Goal: Task Accomplishment & Management: Manage account settings

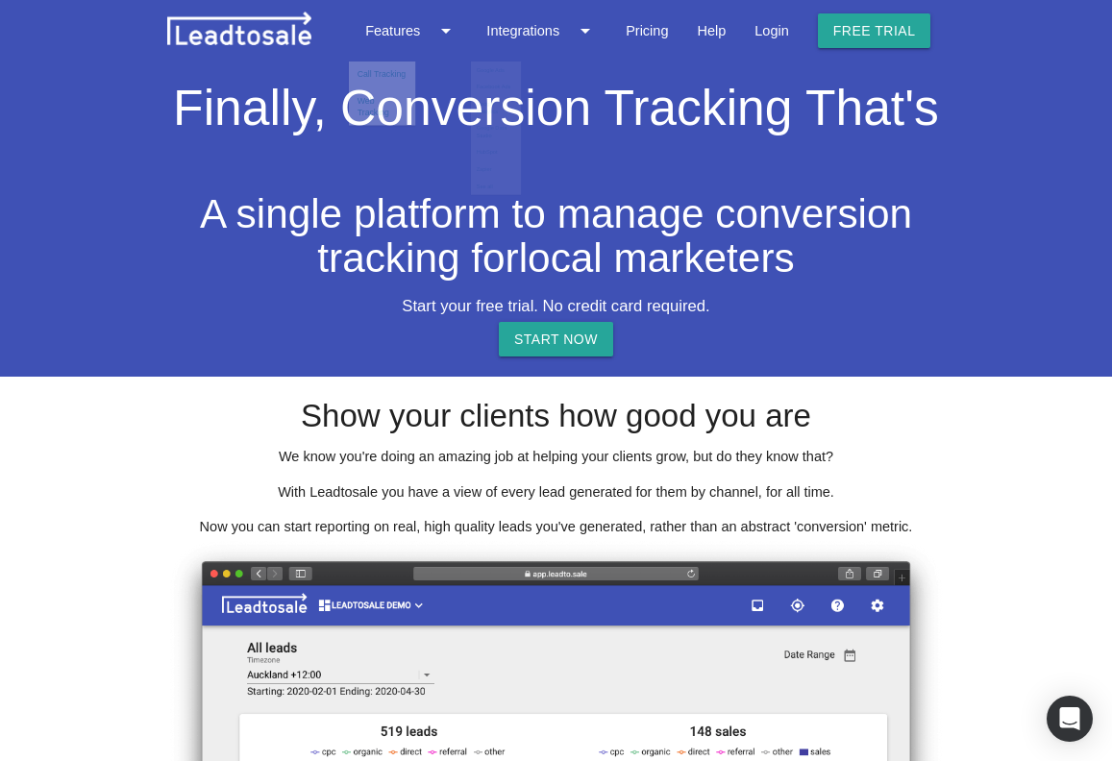
click at [271, 38] on img at bounding box center [239, 29] width 144 height 34
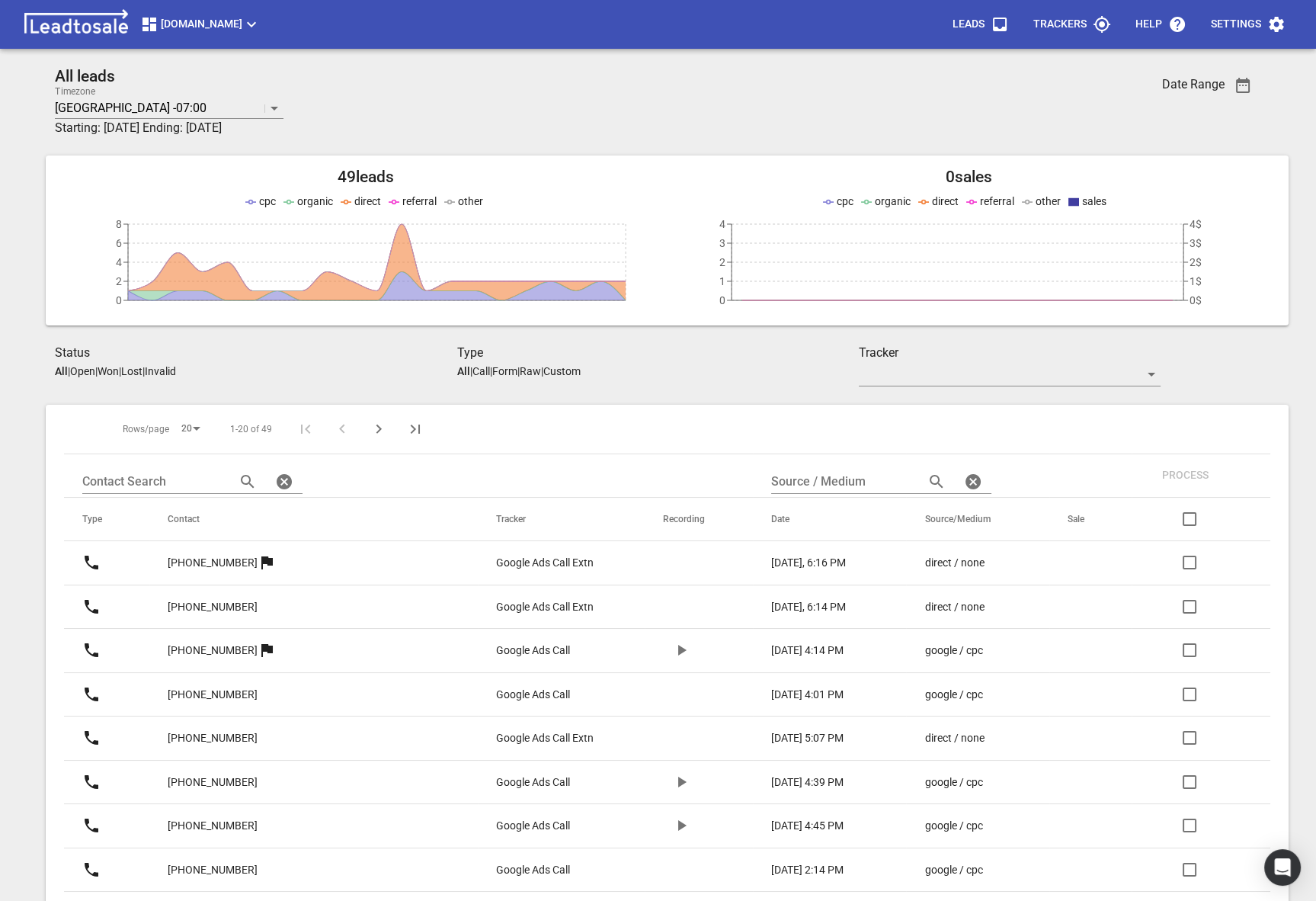
click at [219, 25] on span "Truckrepairsauckland.co.nz" at bounding box center [201, 24] width 121 height 18
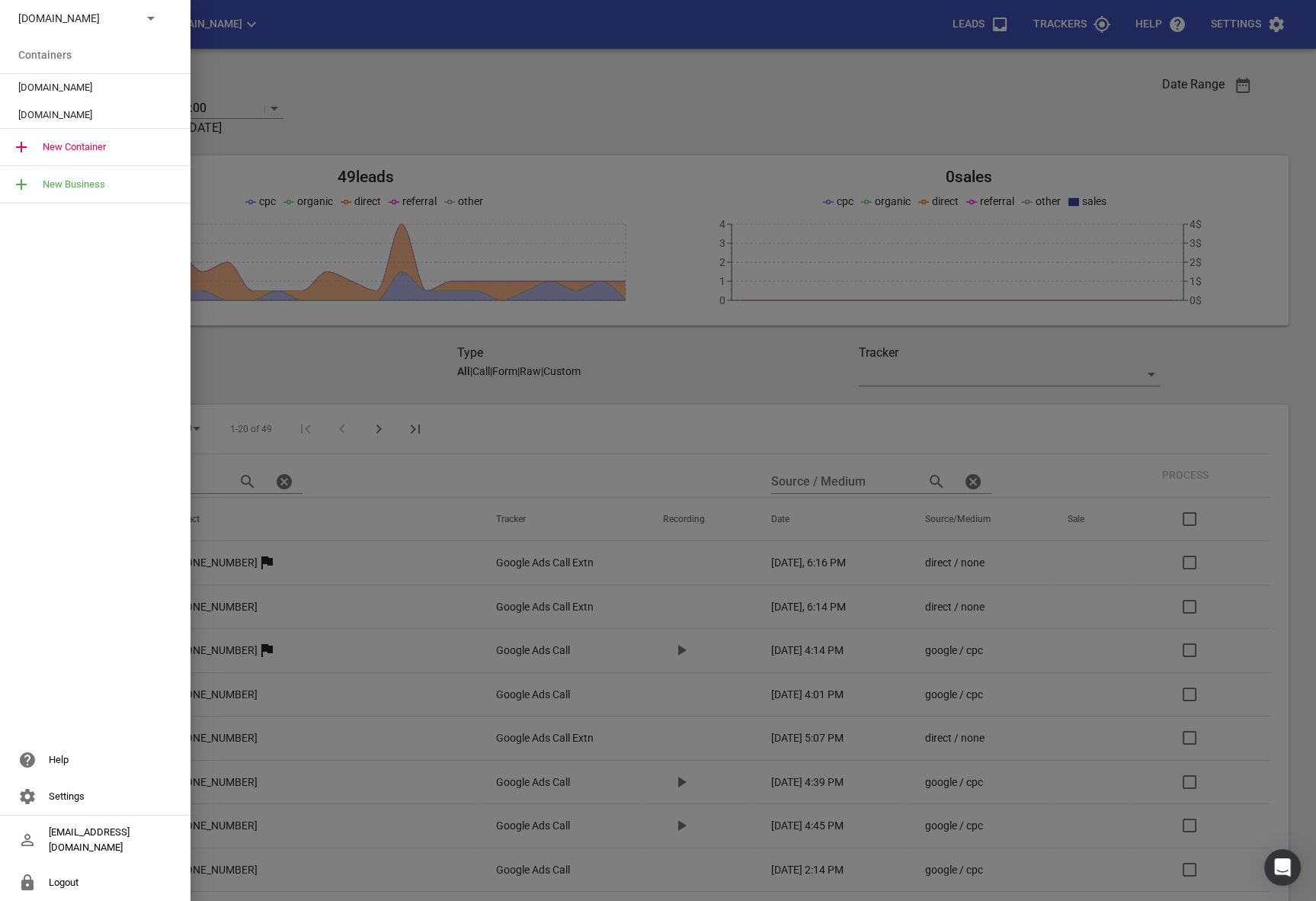
click at [86, 9] on div "Truckrepairsauckland.co.nz" at bounding box center [95, 18] width 190 height 36
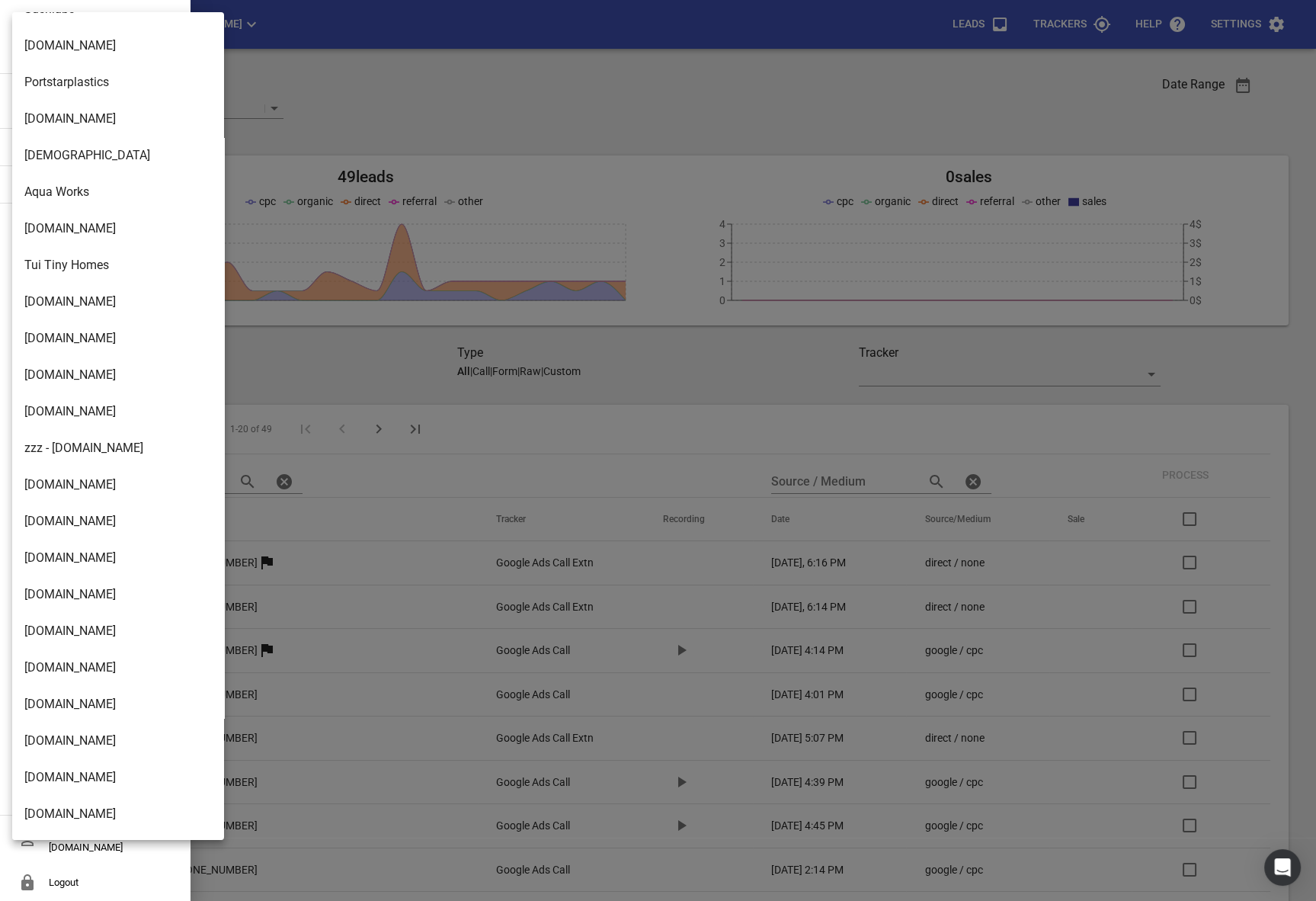
scroll to position [822, 0]
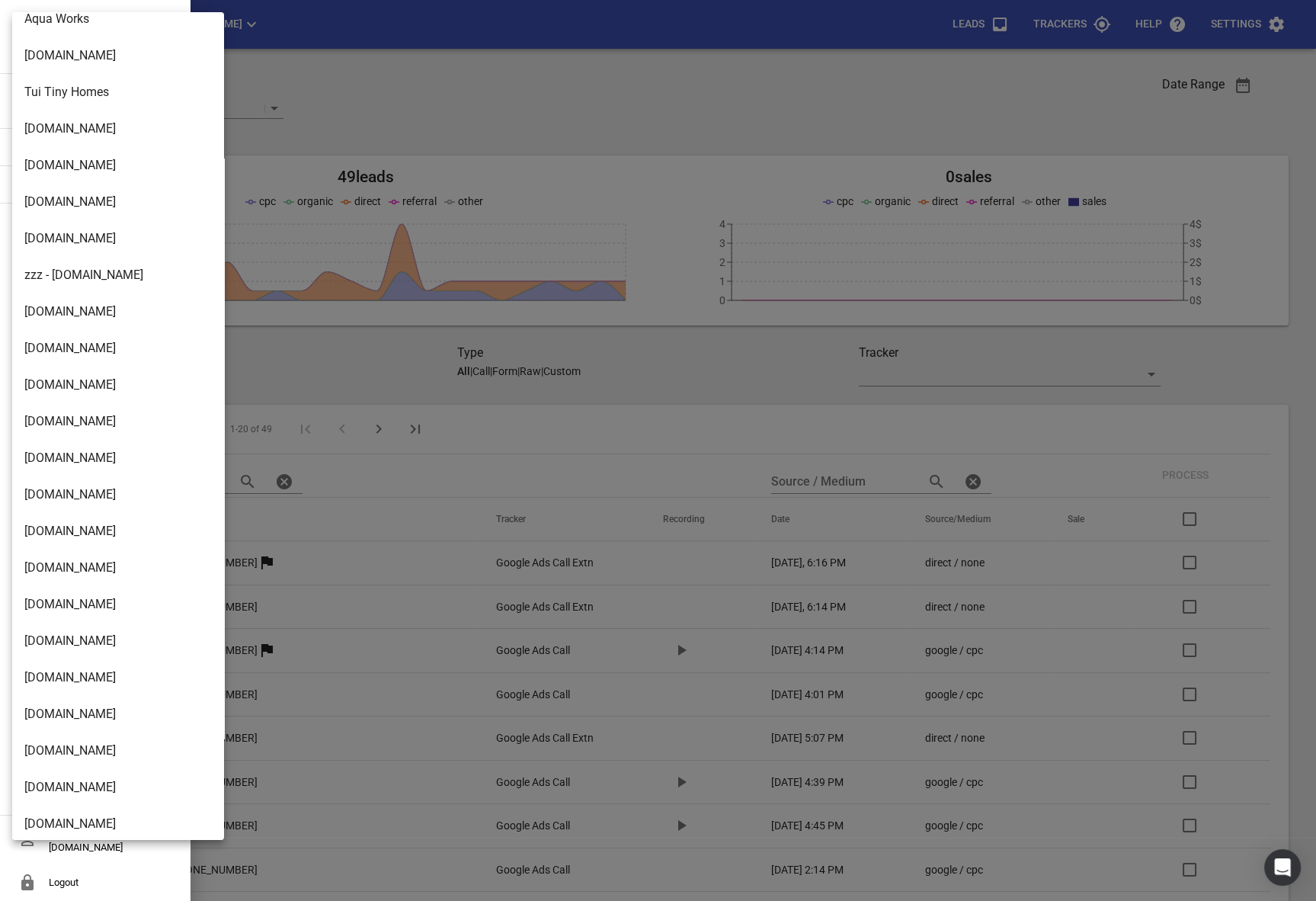
click at [69, 592] on li "DBSresidential.co.nz" at bounding box center [117, 604] width 212 height 36
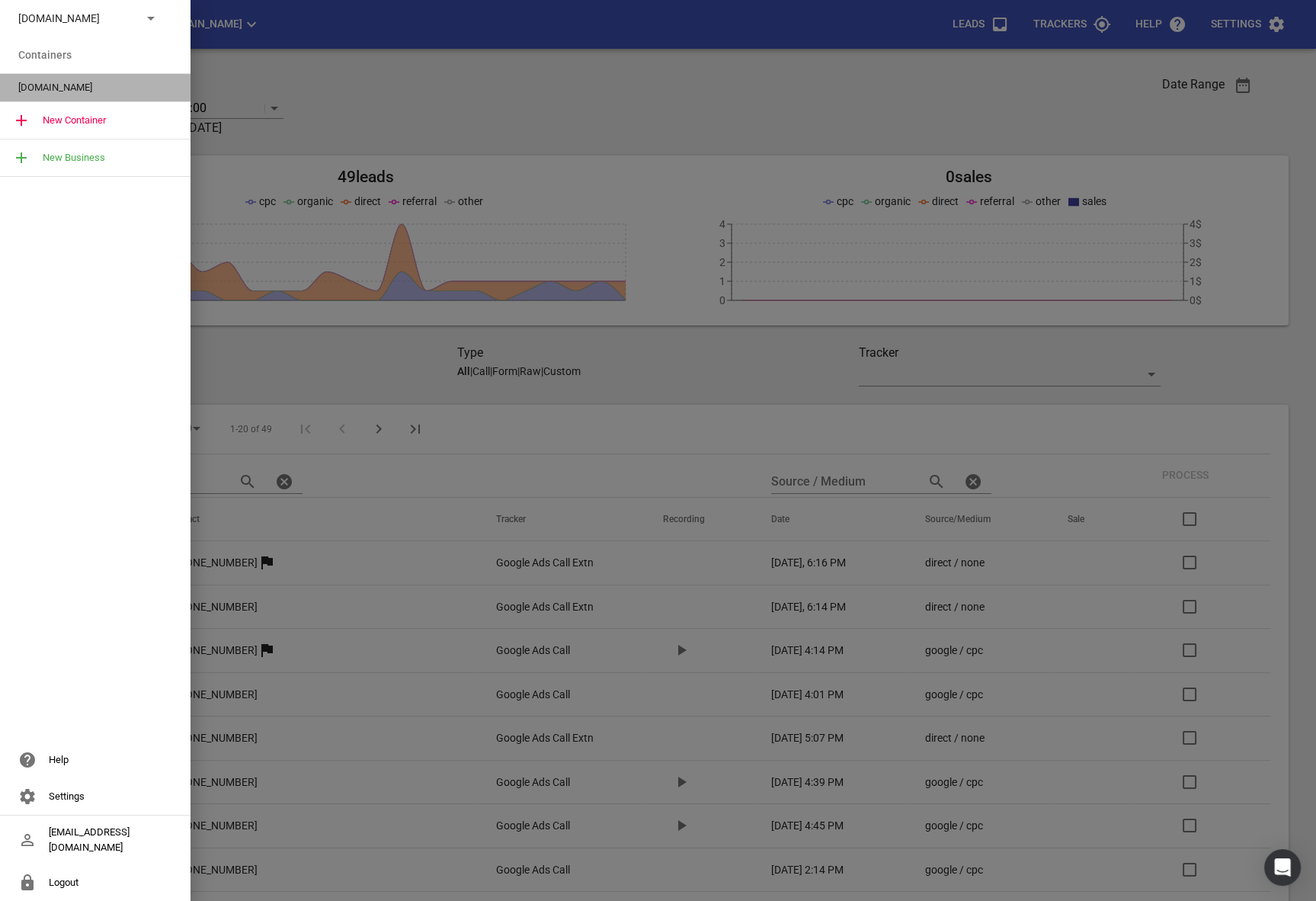
click at [63, 80] on span "DBSresidential.co.nz" at bounding box center [89, 87] width 142 height 15
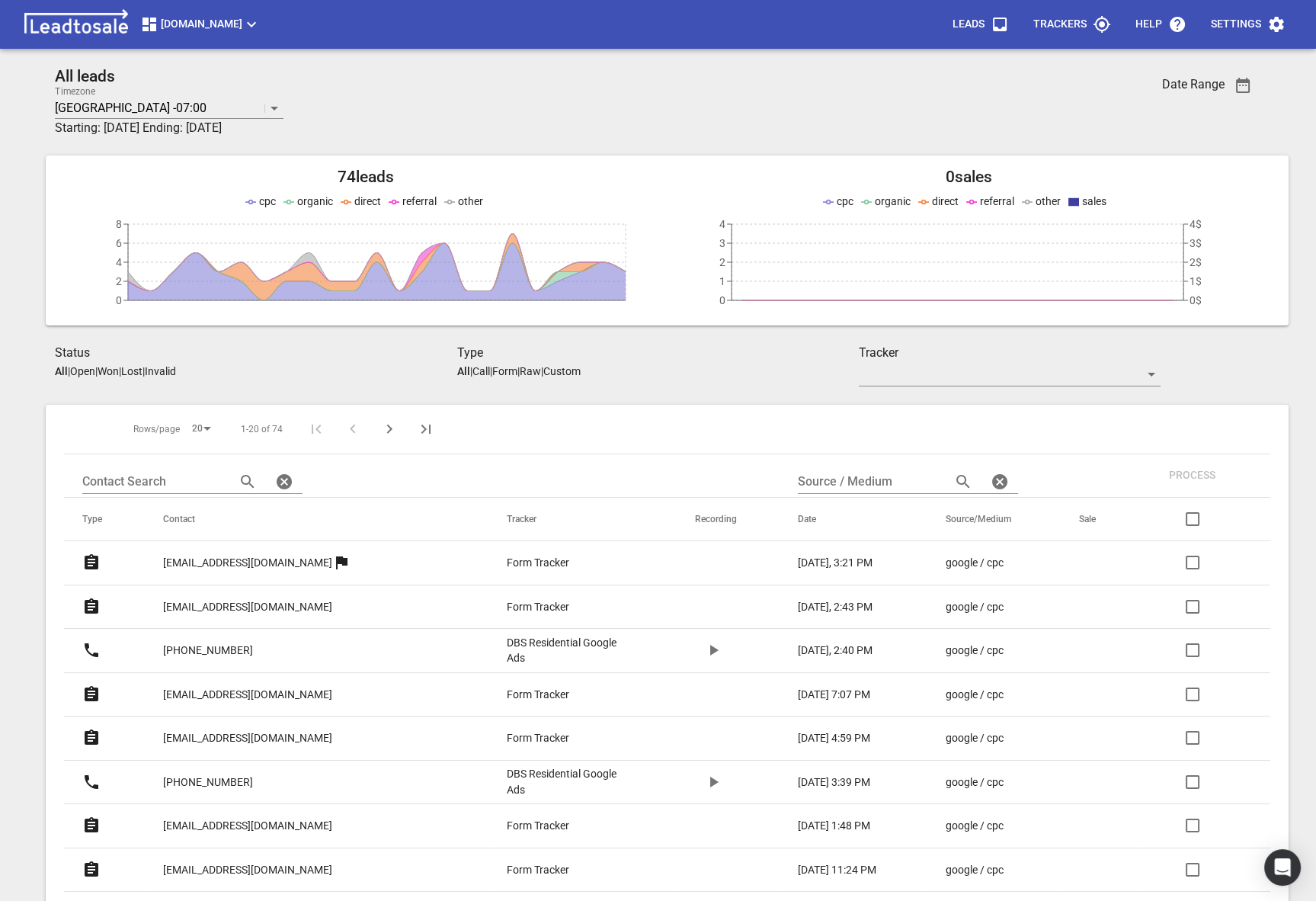
click at [1249, 81] on icon "button" at bounding box center [1242, 85] width 18 height 18
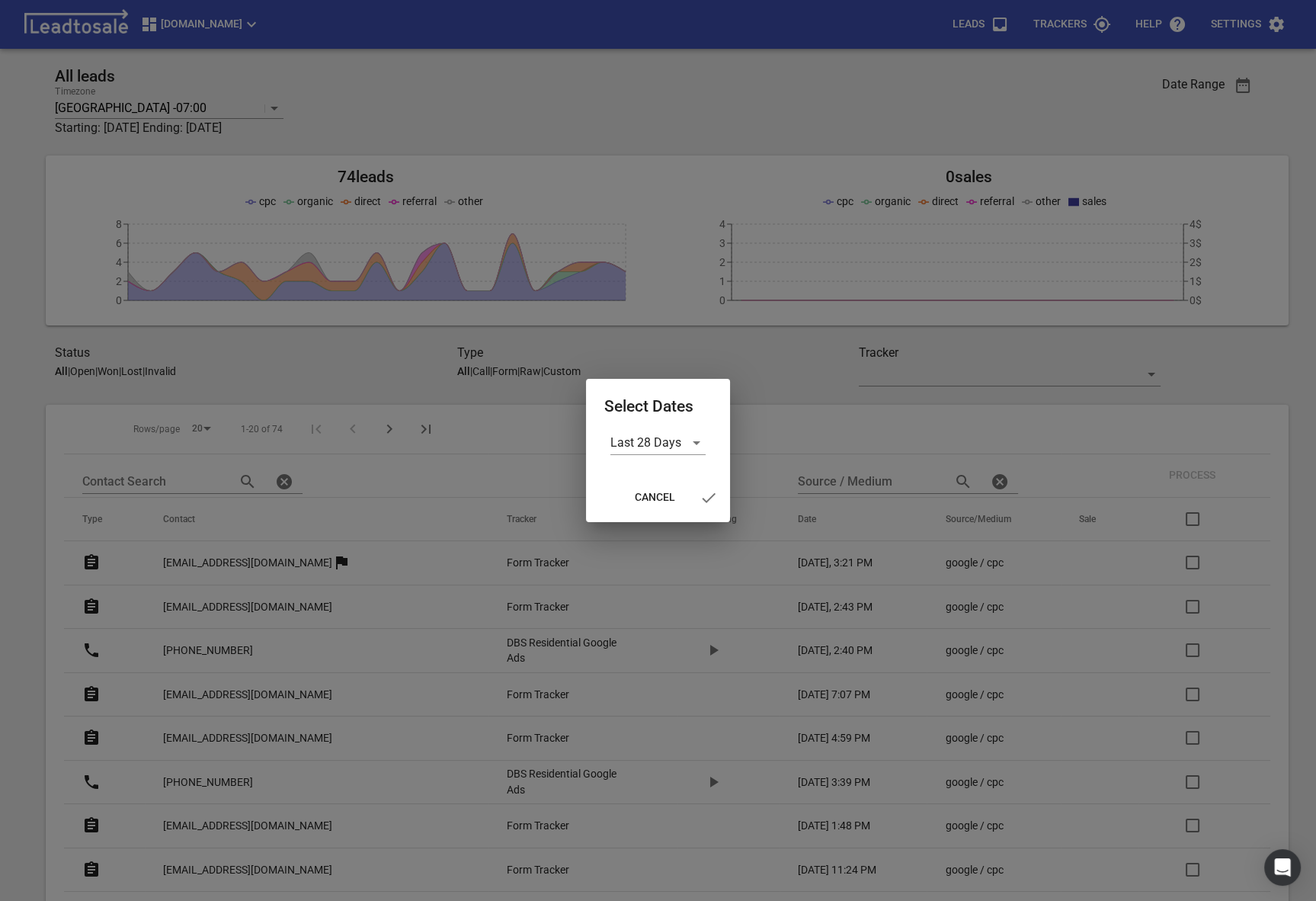
click at [679, 457] on div "Last 28 Days" at bounding box center [658, 452] width 144 height 43
click at [669, 453] on div "Last 28 Days" at bounding box center [658, 443] width 95 height 25
click at [647, 517] on li "All Time" at bounding box center [659, 516] width 95 height 36
click at [698, 497] on icon "button" at bounding box center [699, 497] width 18 height 18
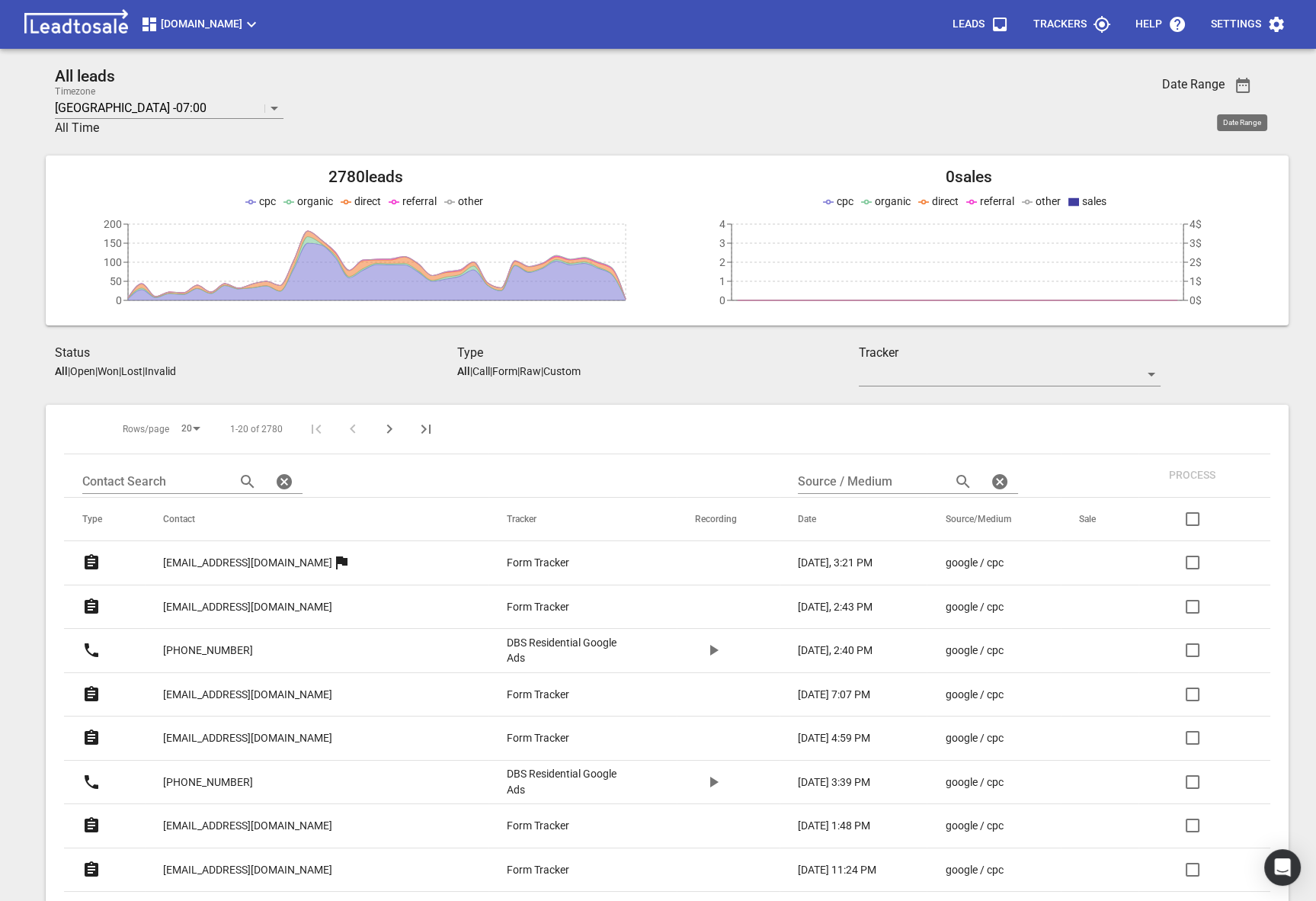
scroll to position [576, 0]
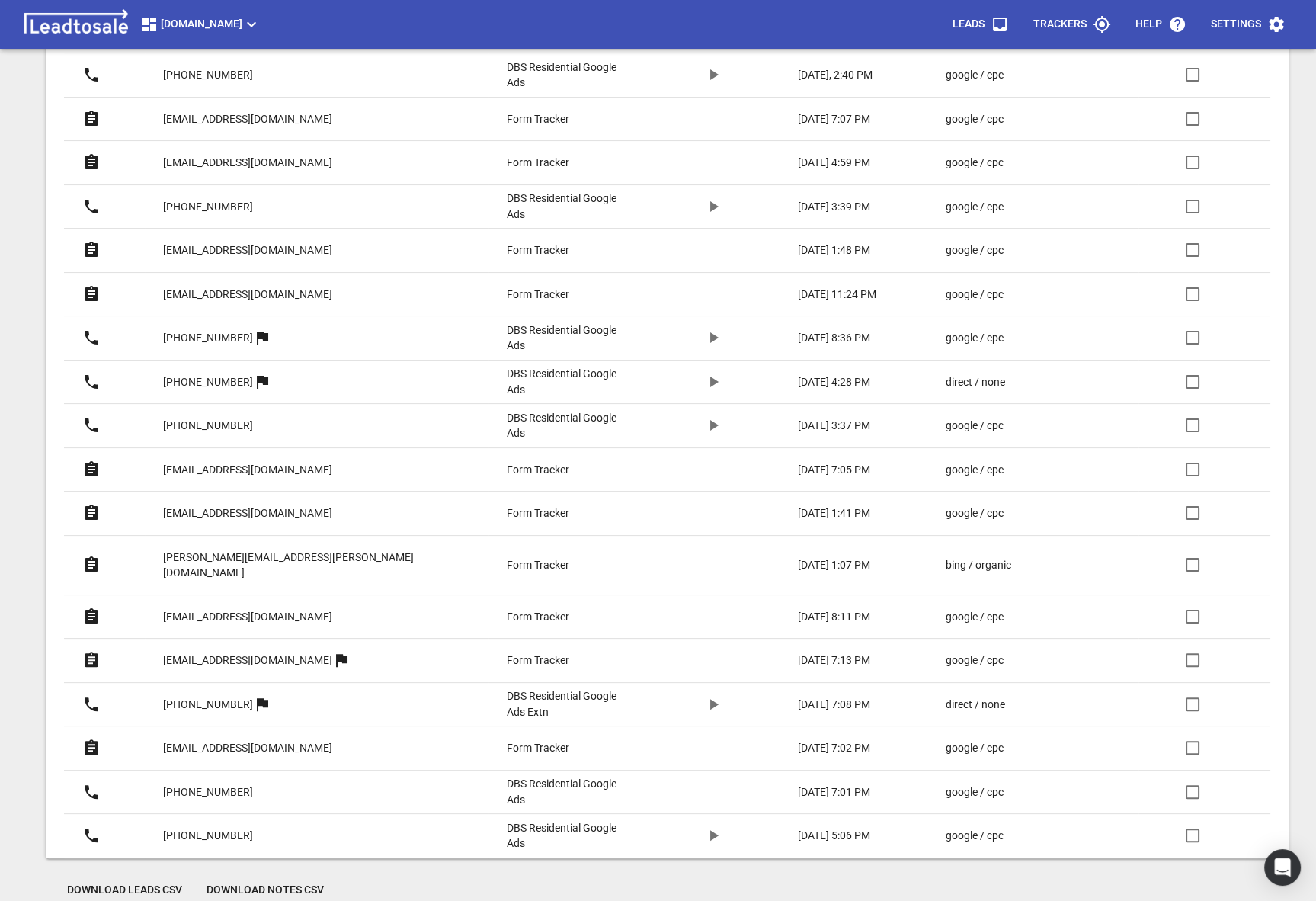
click at [134, 883] on span "Download Leads CSV" at bounding box center [124, 890] width 115 height 15
click at [1223, 39] on span "Settings" at bounding box center [1248, 25] width 75 height 36
click at [1223, 133] on li "Manage Plan" at bounding box center [1246, 146] width 110 height 36
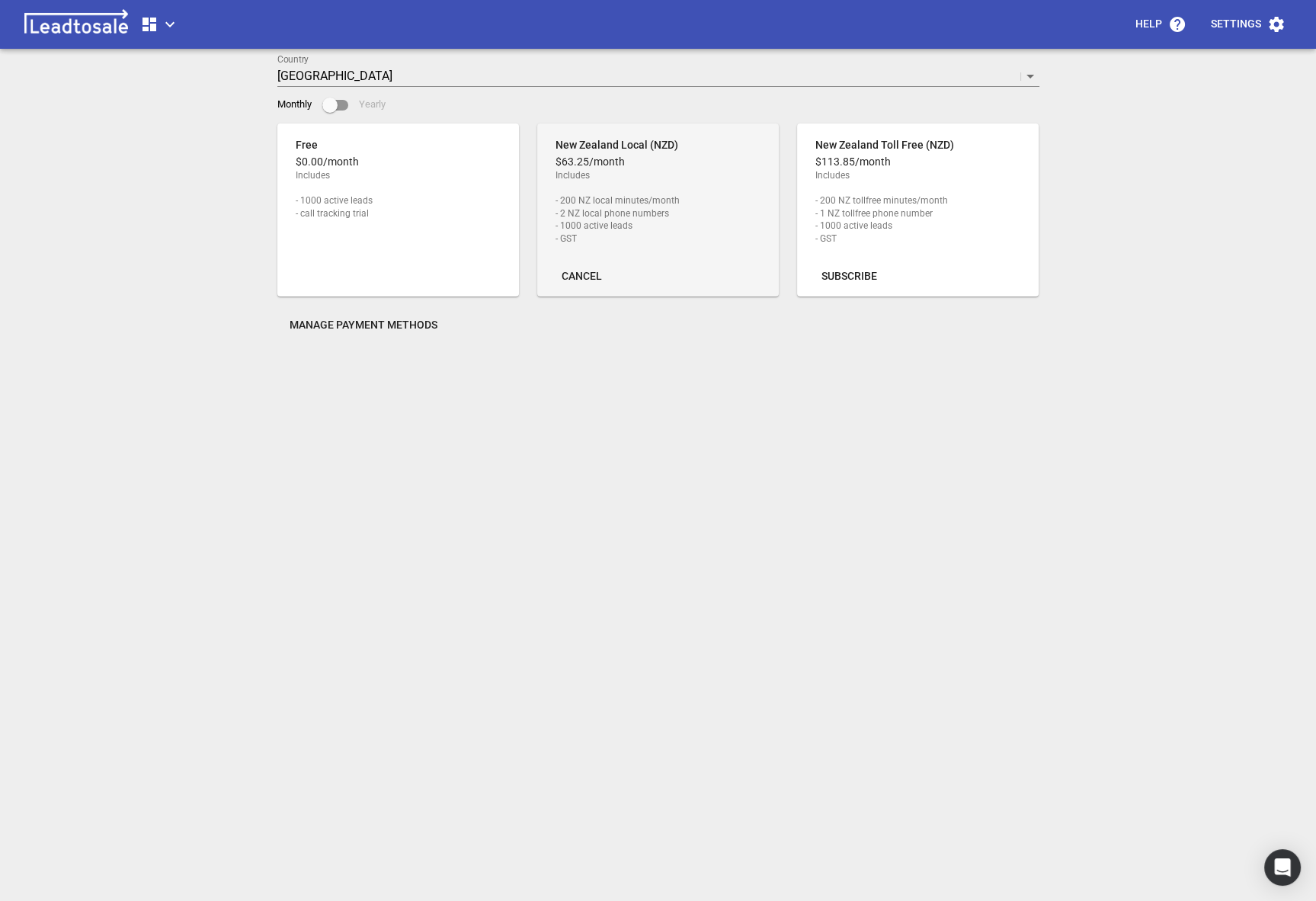
click at [585, 278] on span "Cancel" at bounding box center [581, 276] width 40 height 15
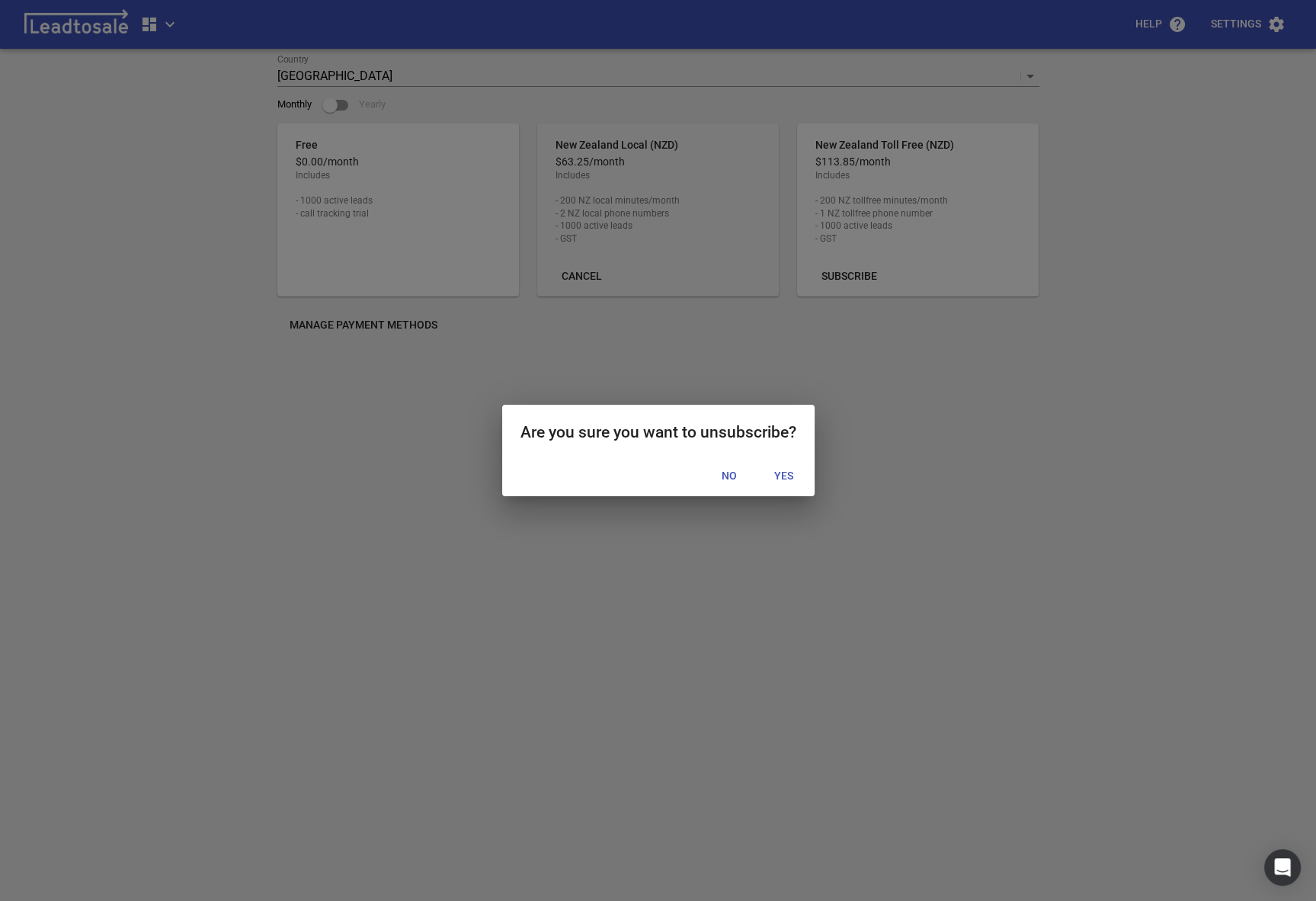
click at [785, 470] on span "Yes" at bounding box center [784, 476] width 25 height 15
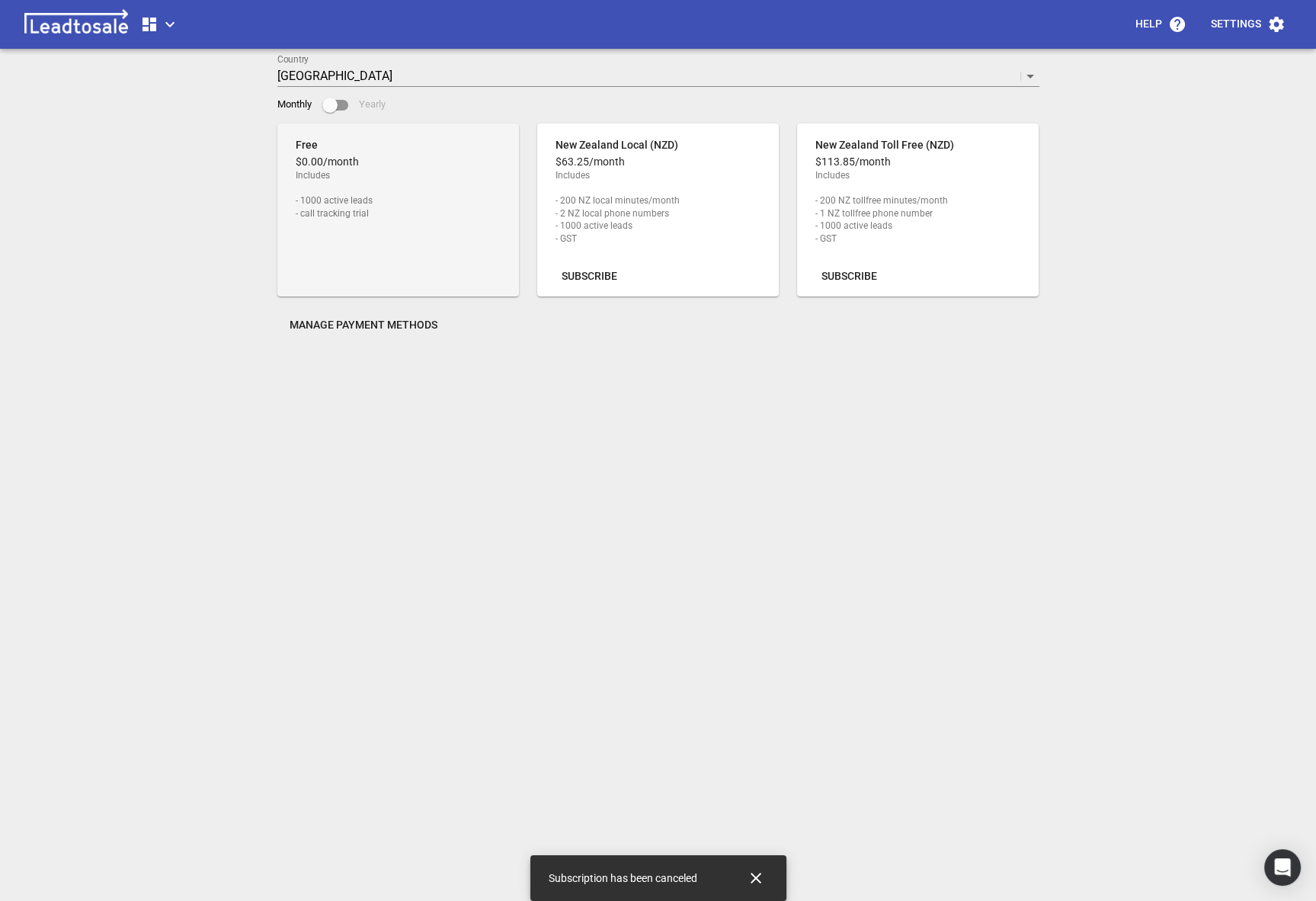
scroll to position [0, 0]
